Goal: Task Accomplishment & Management: Use online tool/utility

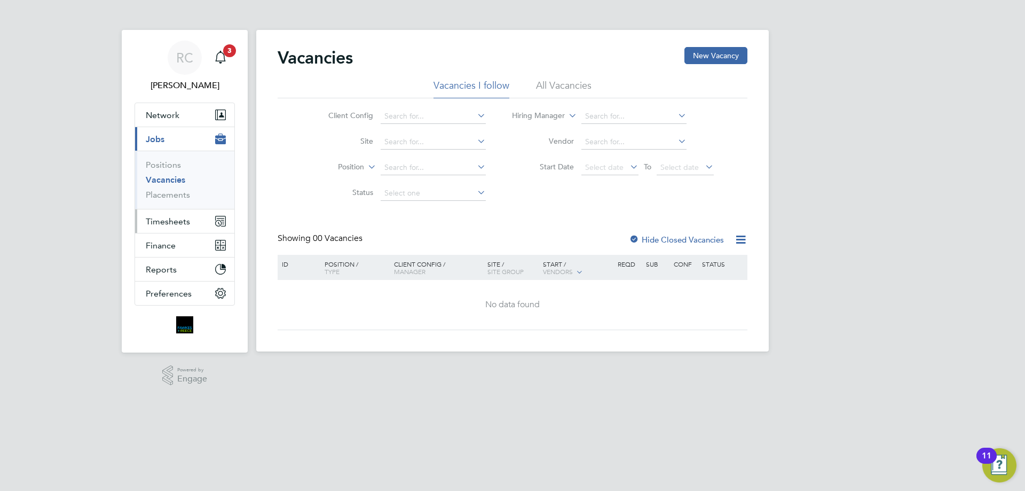
click at [173, 222] on span "Timesheets" at bounding box center [168, 221] width 44 height 10
click at [153, 225] on span "Timesheets" at bounding box center [168, 221] width 44 height 10
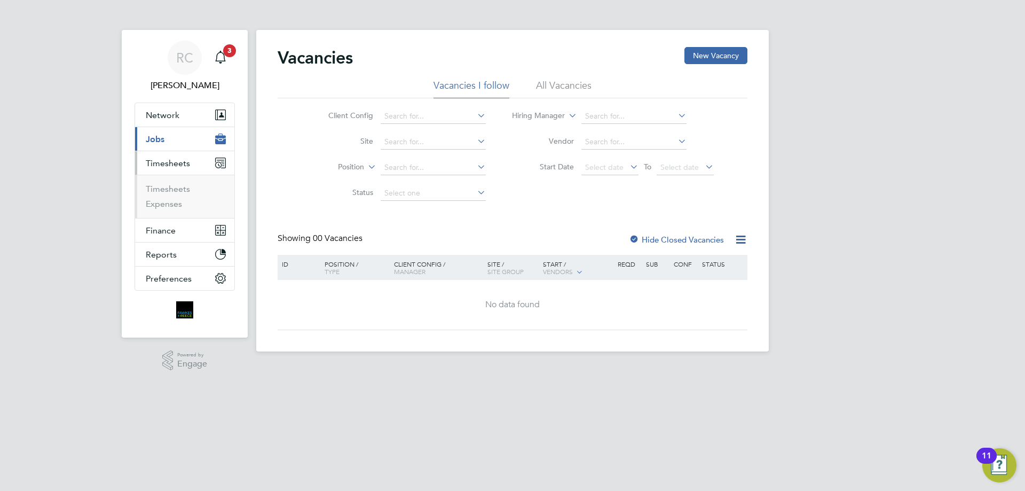
click at [171, 195] on li "Timesheets" at bounding box center [186, 191] width 80 height 15
